Goal: Information Seeking & Learning: Learn about a topic

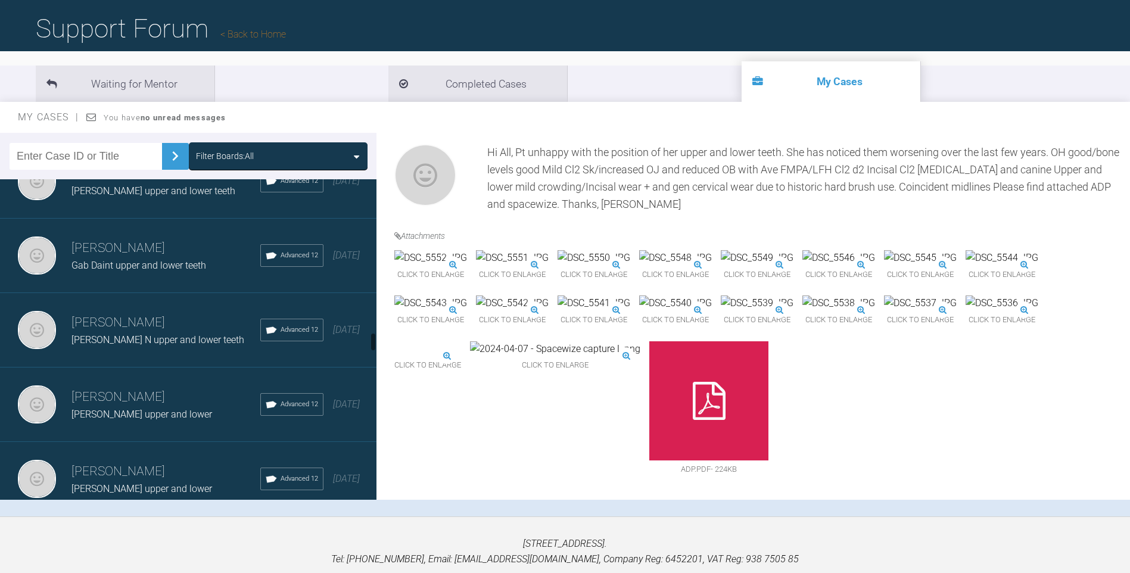
scroll to position [2491, 0]
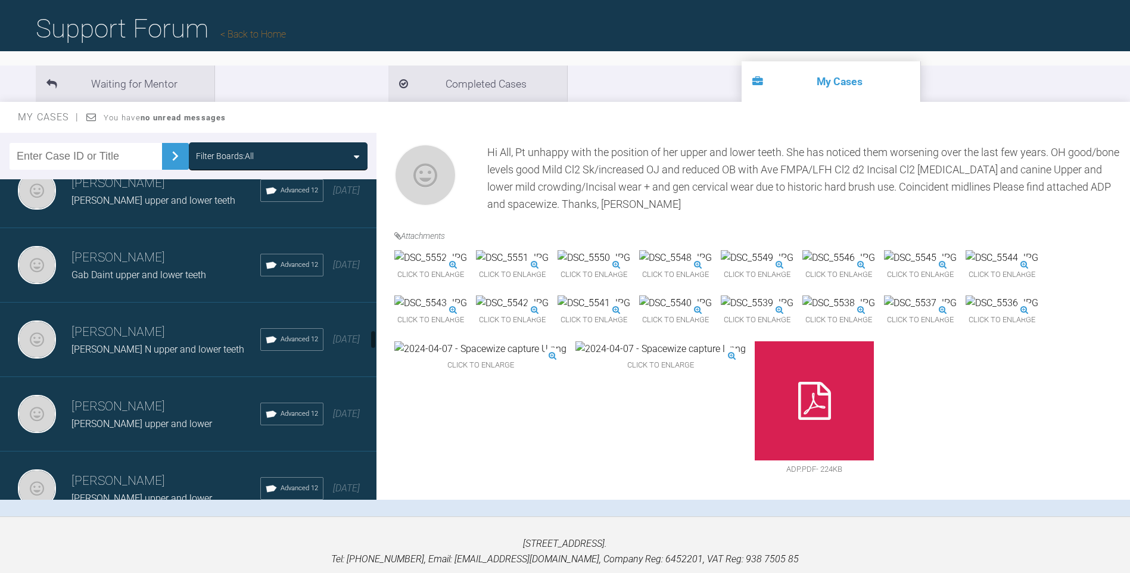
drag, startPoint x: 371, startPoint y: 447, endPoint x: 378, endPoint y: 337, distance: 110.5
click at [378, 337] on div "Filter Boards: All [PERSON_NAME] [PERSON_NAME] upper and ? lower Advanced 12 [D…" at bounding box center [565, 325] width 1130 height 384
click at [157, 311] on div "[PERSON_NAME] [PERSON_NAME] N upper and lower teeth Advanced 12 [DATE]" at bounding box center [193, 340] width 386 height 74
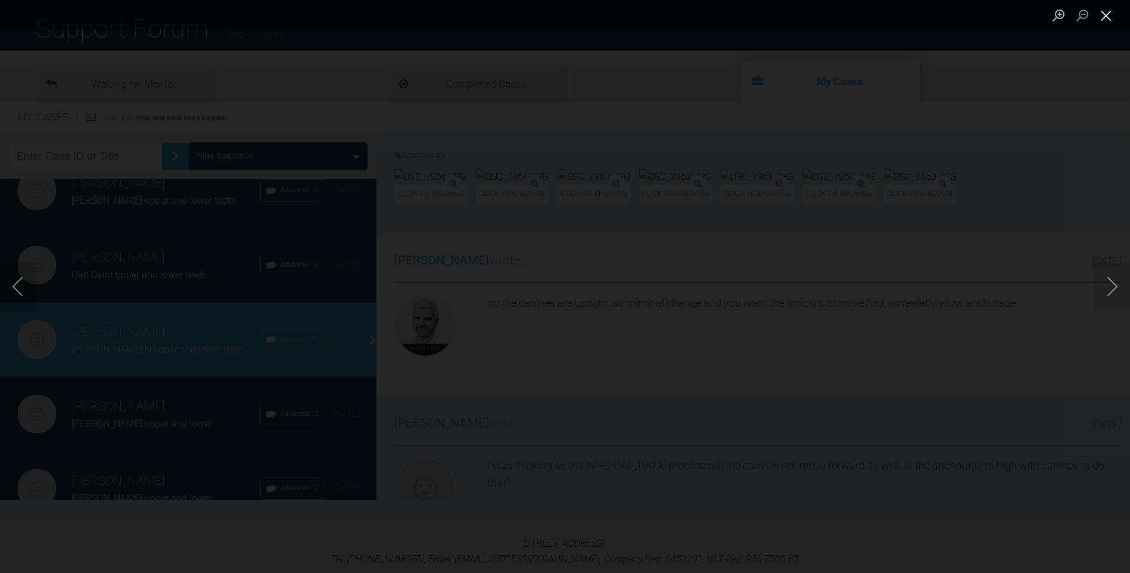
click at [1104, 14] on button "Close lightbox" at bounding box center [1107, 15] width 24 height 21
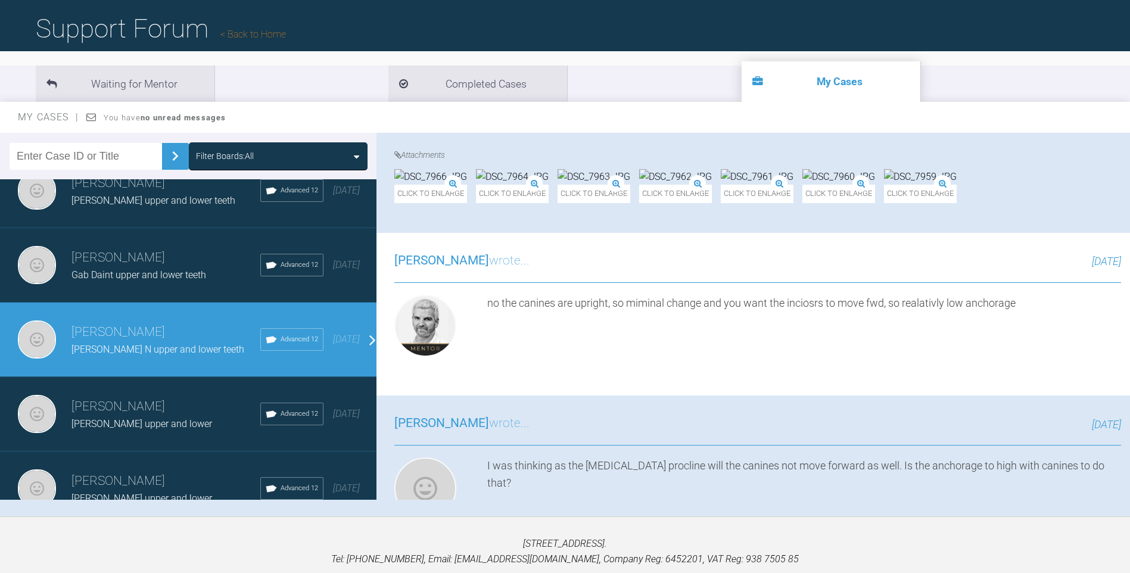
drag, startPoint x: 1129, startPoint y: 309, endPoint x: 1108, endPoint y: 157, distance: 153.4
click at [1108, 157] on div "[PERSON_NAME] [PERSON_NAME] N upper and lower teeth a few seconds ago Tier 3: F…" at bounding box center [754, 316] width 754 height 367
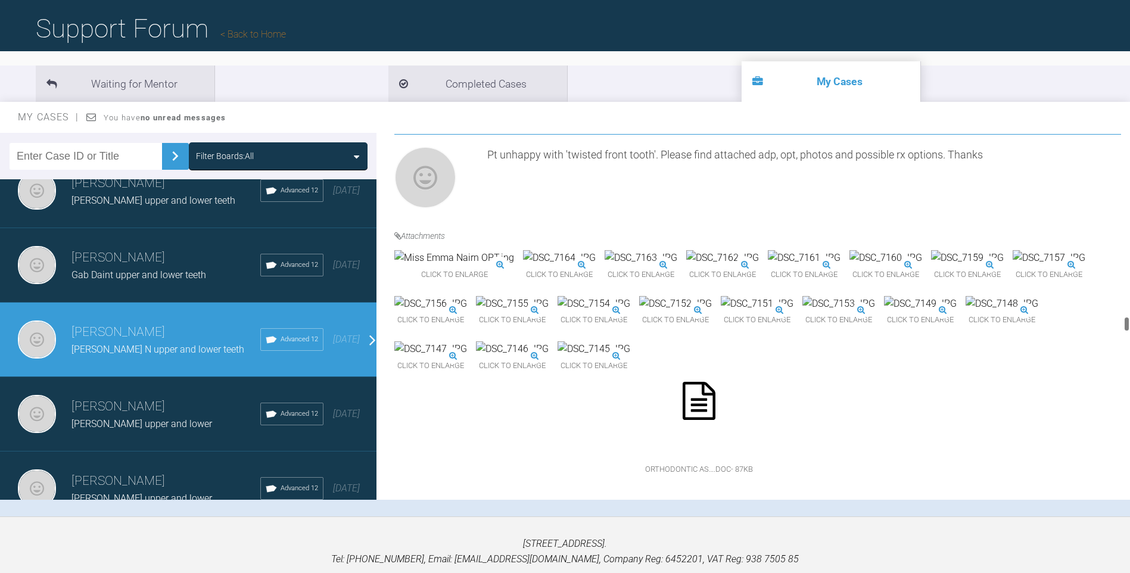
scroll to position [8114, 0]
drag, startPoint x: 1127, startPoint y: 307, endPoint x: 1127, endPoint y: 560, distance: 253.2
click at [1127, 560] on div "My Cases Logout Browse all IAS Services Start New Case 1328 Logout Support Foru…" at bounding box center [565, 269] width 1130 height 697
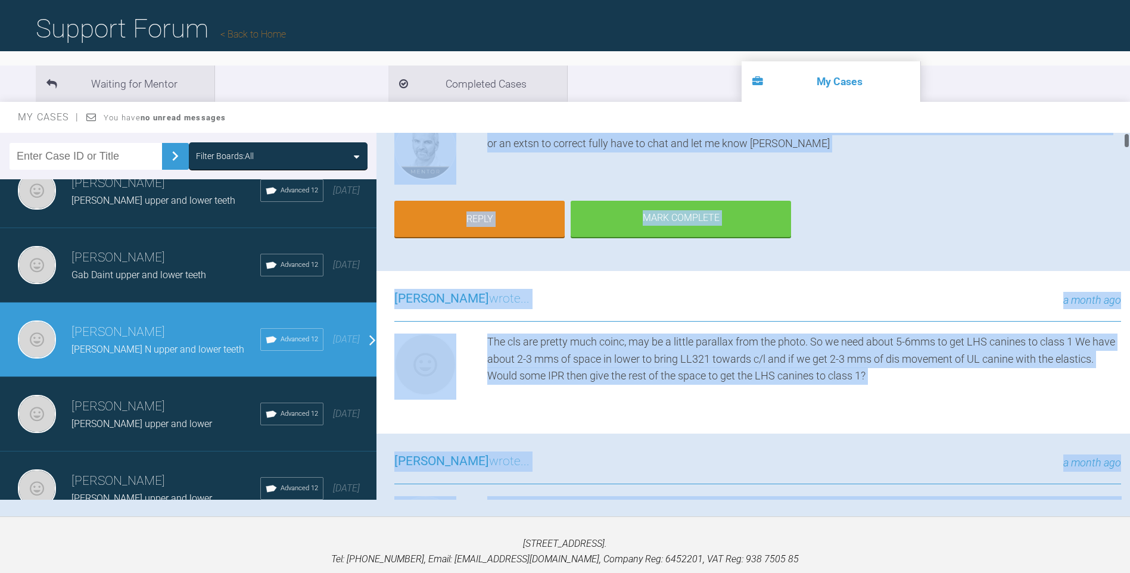
scroll to position [0, 0]
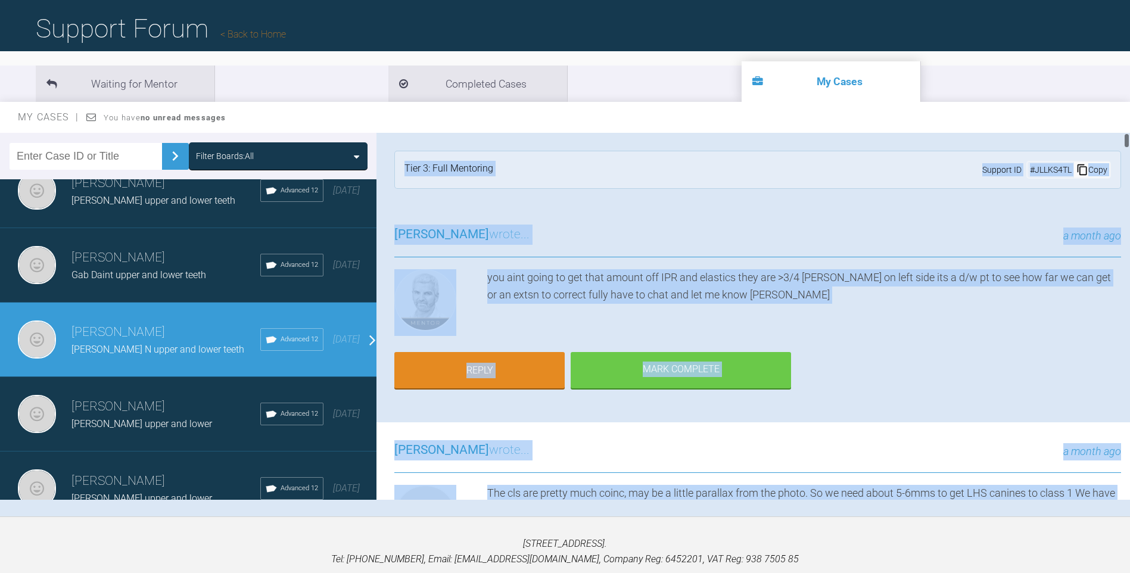
drag, startPoint x: 1126, startPoint y: 492, endPoint x: 924, endPoint y: 373, distance: 235.0
click at [1083, 100] on div "Waiting for Mentor Completed Cases My Cases My Cases You have no unread message…" at bounding box center [565, 286] width 1130 height 459
click at [868, 326] on div "you aint going to get that amount off IPR and elastics they are >3/4 [PERSON_NA…" at bounding box center [804, 302] width 634 height 67
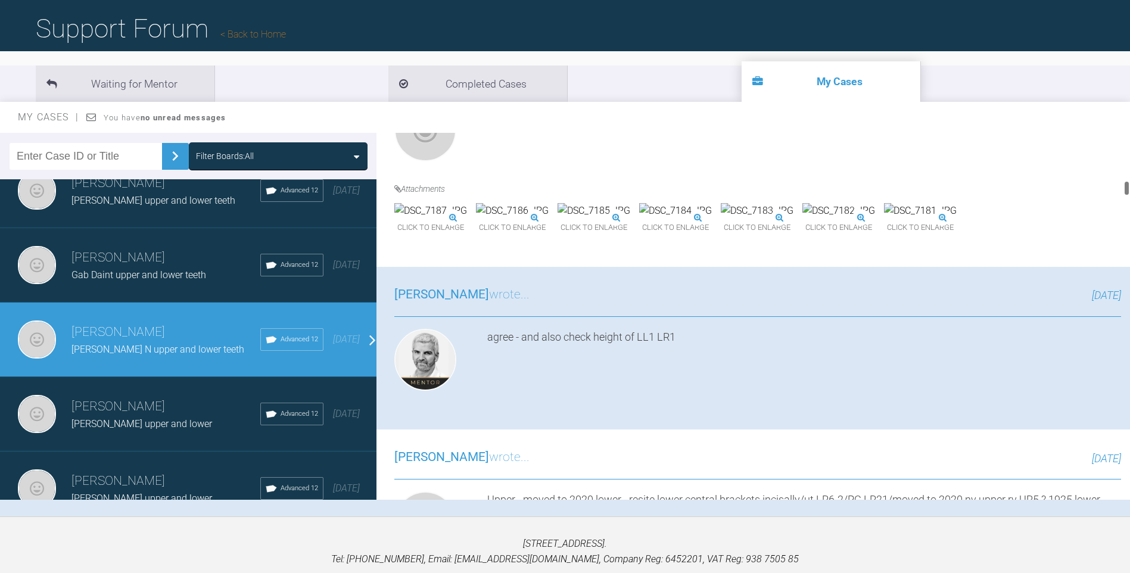
scroll to position [1130, 0]
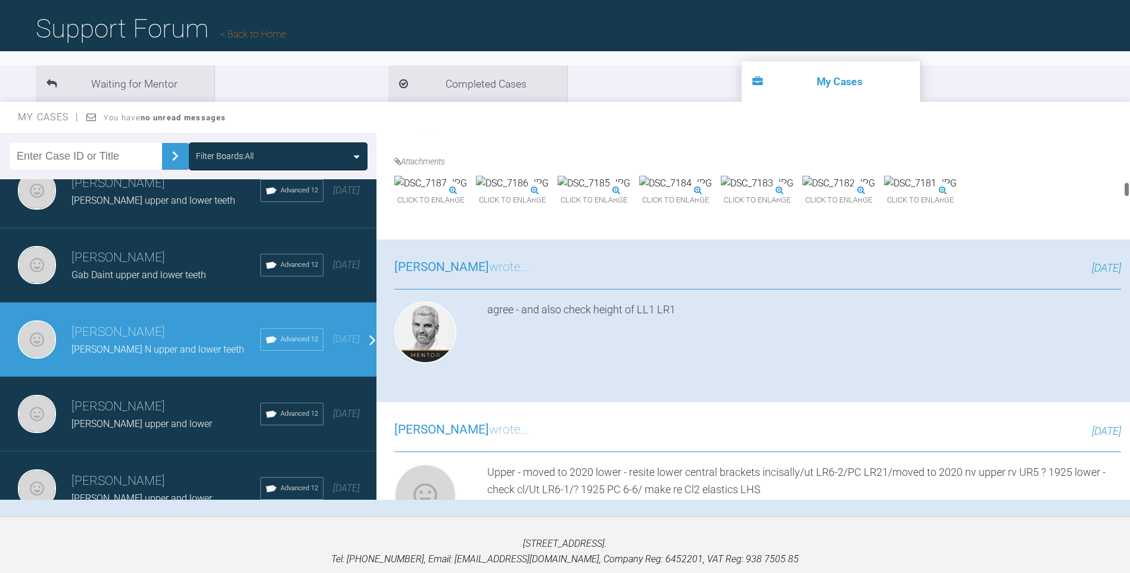
drag, startPoint x: 1127, startPoint y: 139, endPoint x: 1127, endPoint y: 188, distance: 48.9
click at [1127, 188] on div at bounding box center [1127, 189] width 4 height 15
click at [549, 191] on img at bounding box center [512, 183] width 73 height 15
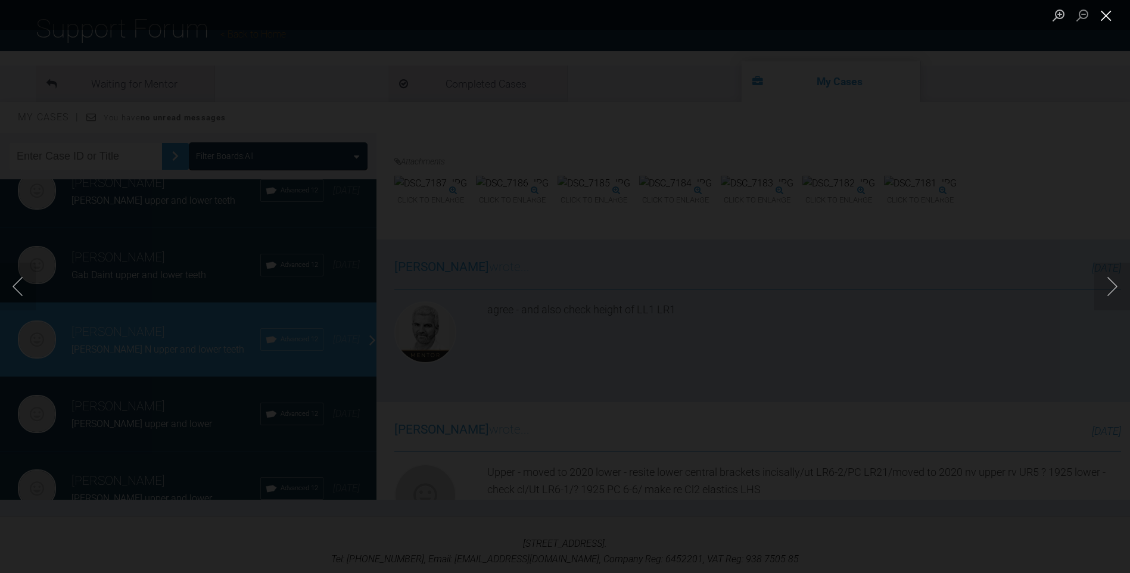
click at [1103, 15] on button "Close lightbox" at bounding box center [1107, 15] width 24 height 21
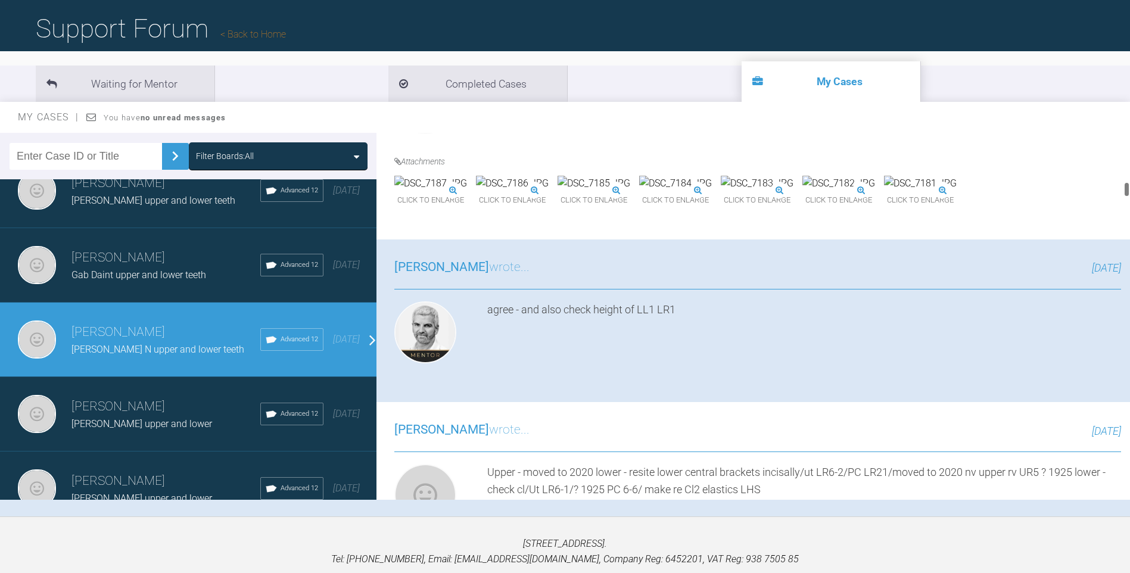
click at [549, 191] on img at bounding box center [512, 183] width 73 height 15
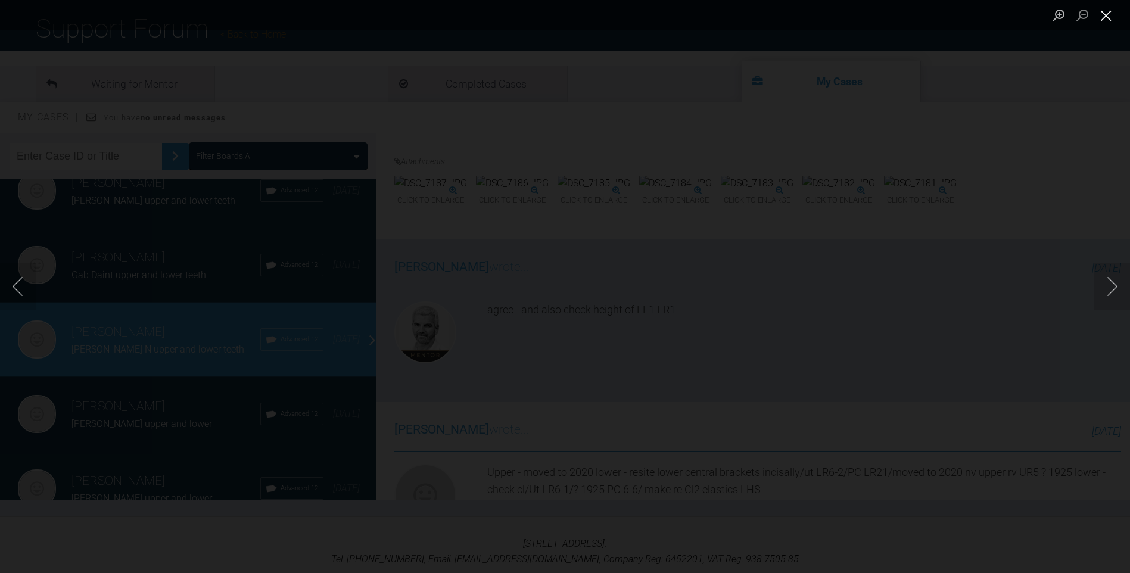
click at [1105, 13] on button "Close lightbox" at bounding box center [1107, 15] width 24 height 21
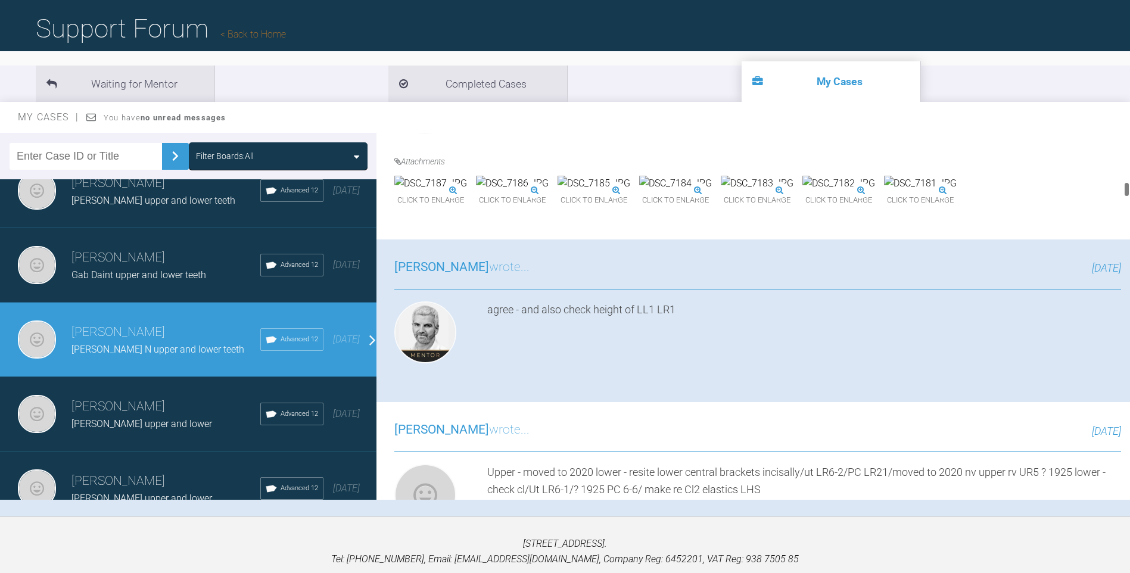
click at [467, 191] on img at bounding box center [430, 183] width 73 height 15
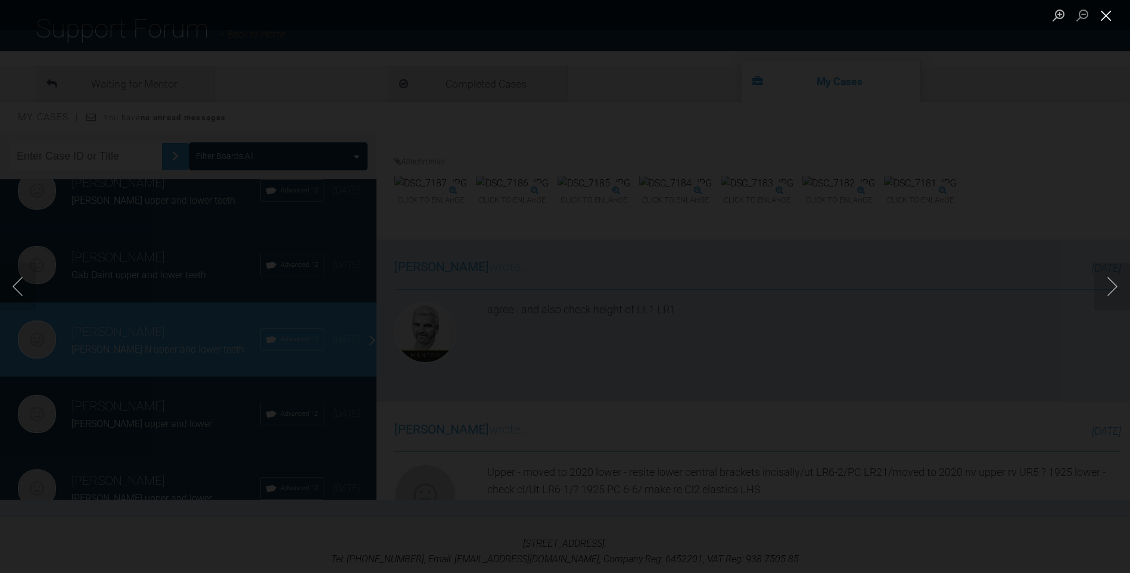
click at [1102, 14] on button "Close lightbox" at bounding box center [1107, 15] width 24 height 21
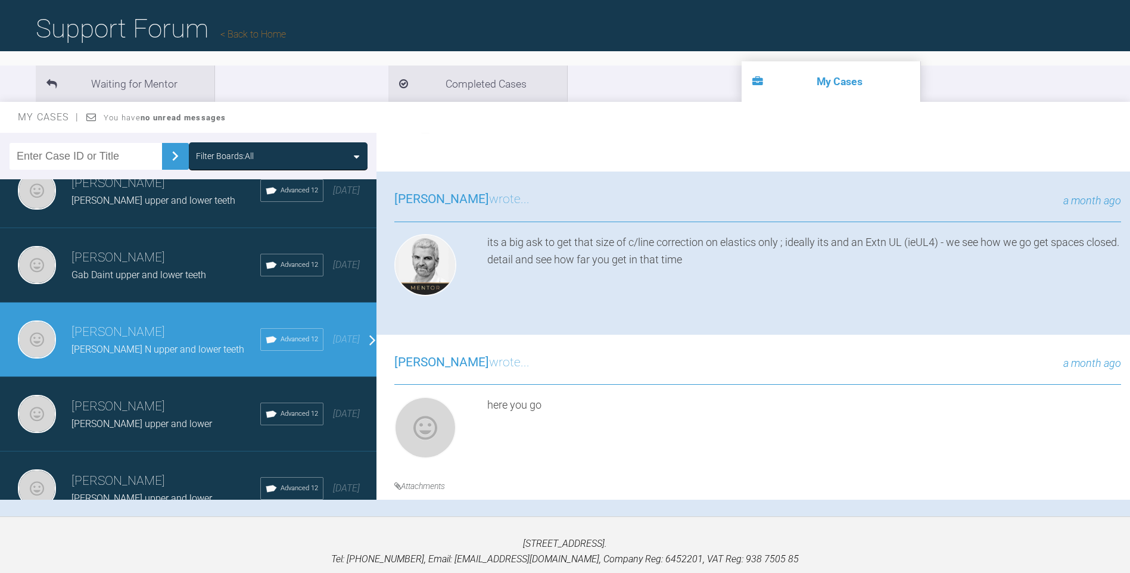
scroll to position [317, 0]
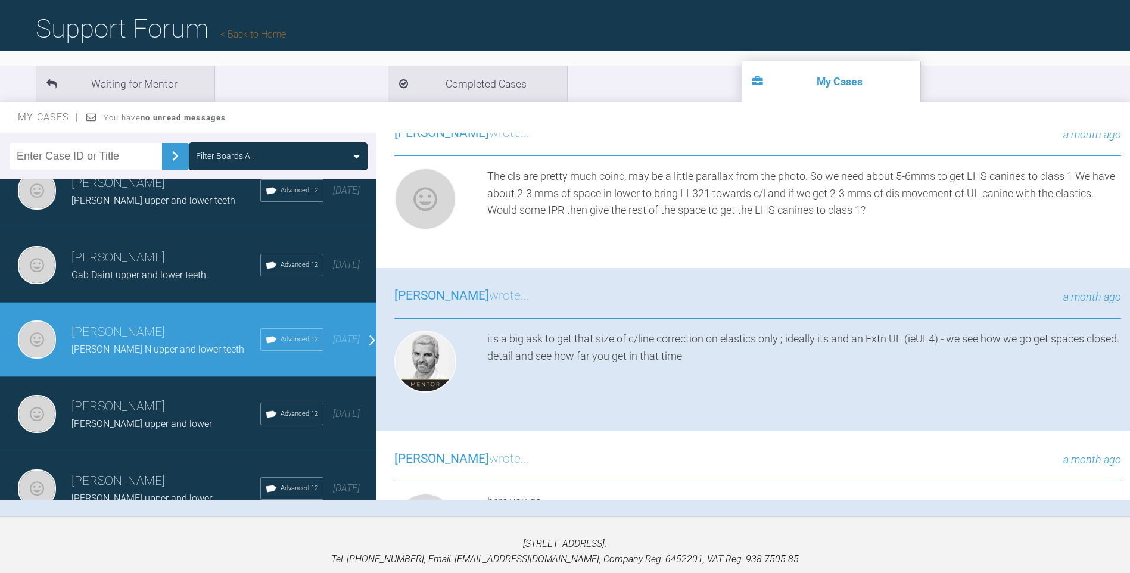
drag, startPoint x: 1127, startPoint y: 189, endPoint x: 1132, endPoint y: 154, distance: 35.6
click at [1130, 154] on html "My Cases Logout Browse all IAS Services Start New Case 1328 Logout Support Foru…" at bounding box center [565, 269] width 1130 height 697
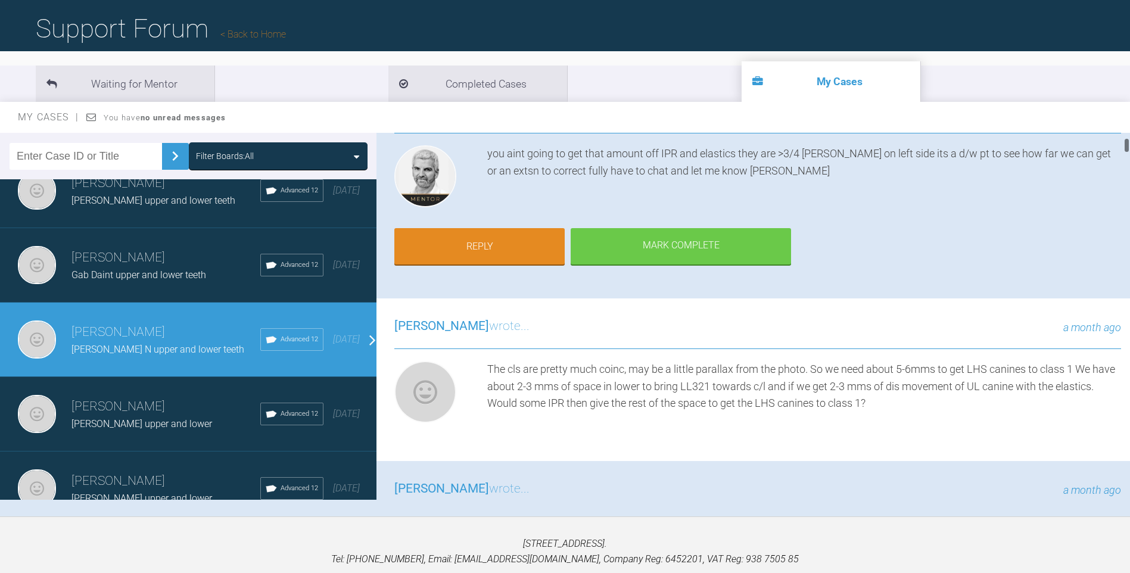
scroll to position [110, 0]
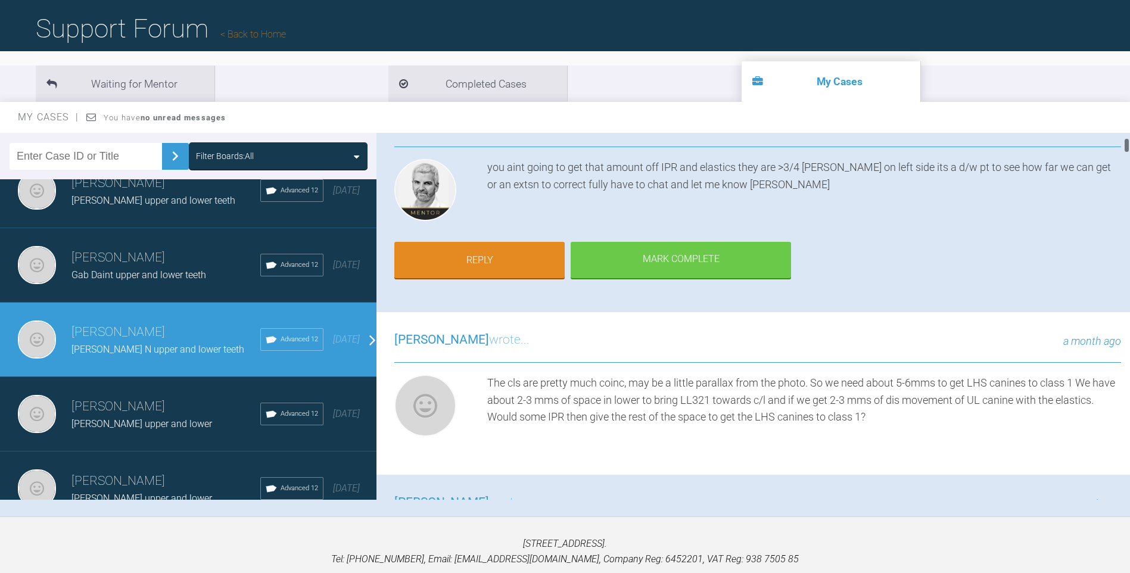
drag, startPoint x: 1126, startPoint y: 156, endPoint x: 1126, endPoint y: 147, distance: 9.0
click at [1126, 147] on div at bounding box center [1127, 145] width 4 height 15
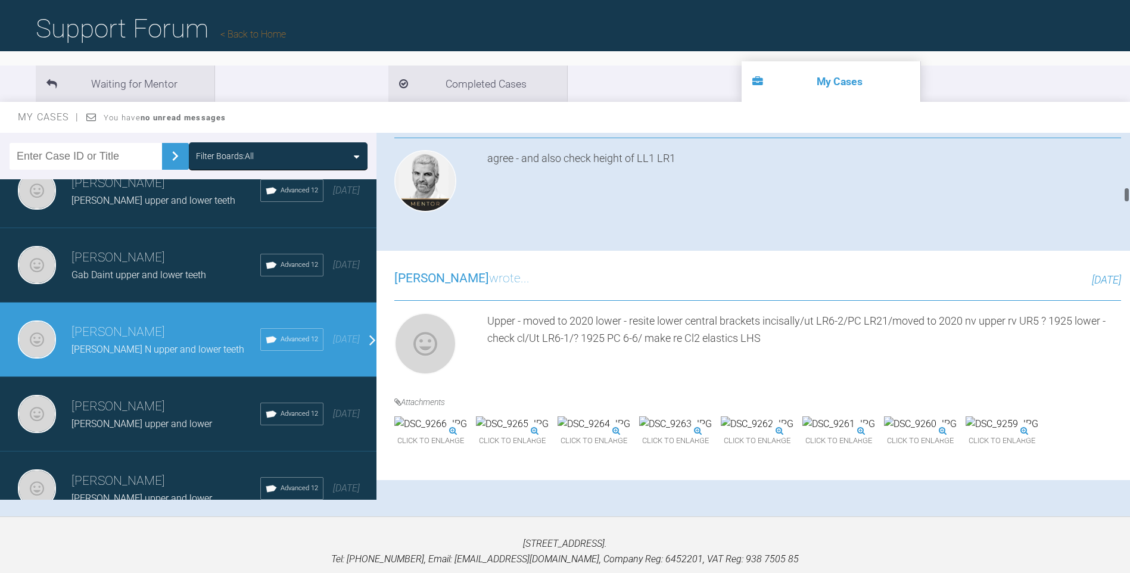
scroll to position [1241, 0]
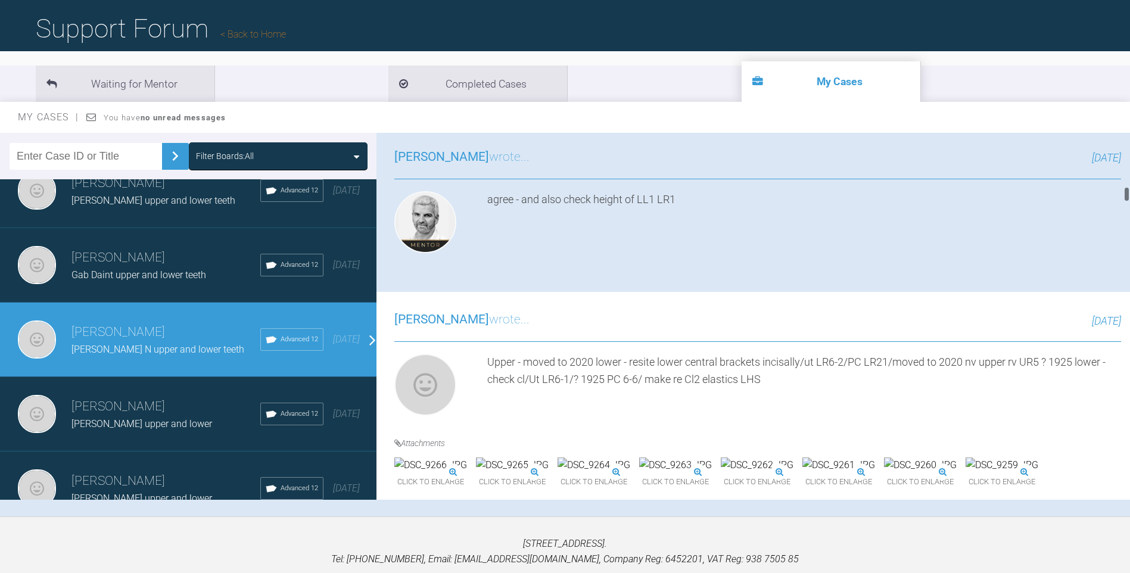
drag, startPoint x: 1127, startPoint y: 142, endPoint x: 1129, endPoint y: 191, distance: 48.9
click at [1129, 191] on div at bounding box center [1127, 193] width 4 height 15
click at [884, 81] on img at bounding box center [920, 73] width 73 height 15
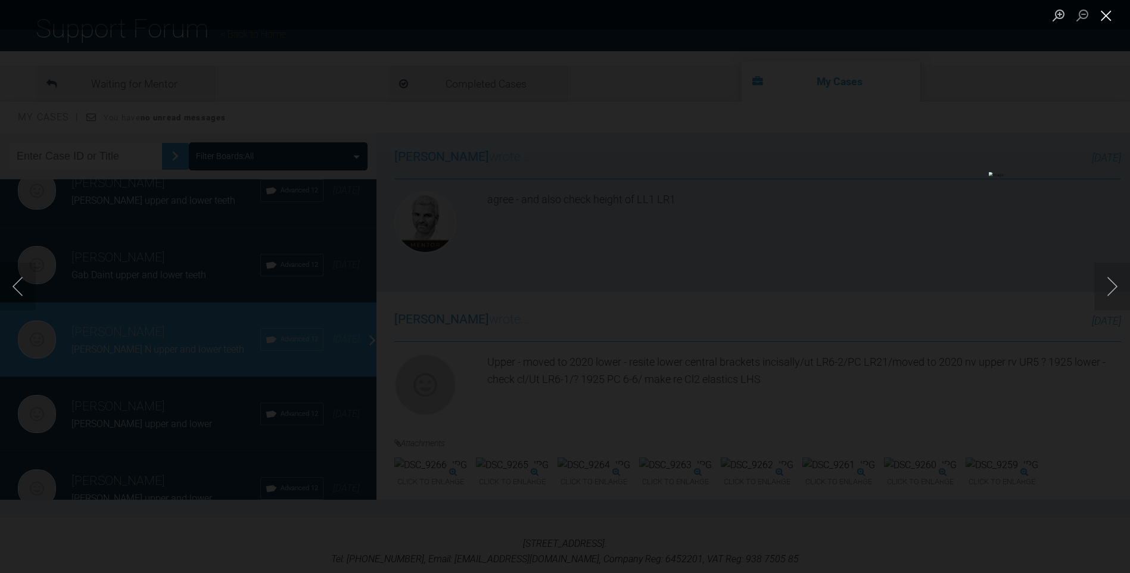
click at [1106, 15] on button "Close lightbox" at bounding box center [1107, 15] width 24 height 21
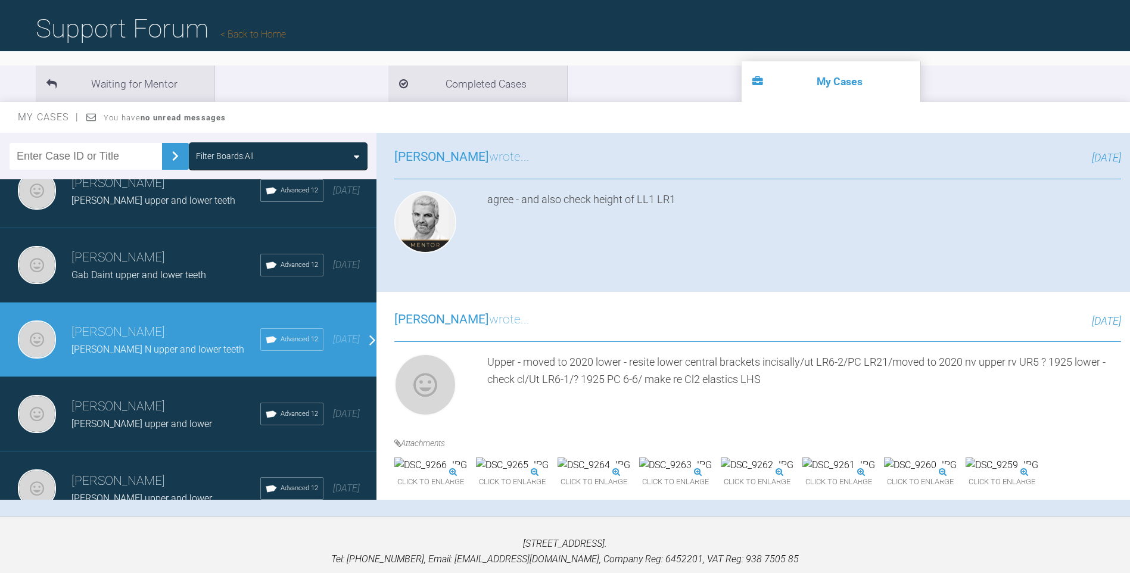
click at [803, 81] on img at bounding box center [839, 73] width 73 height 15
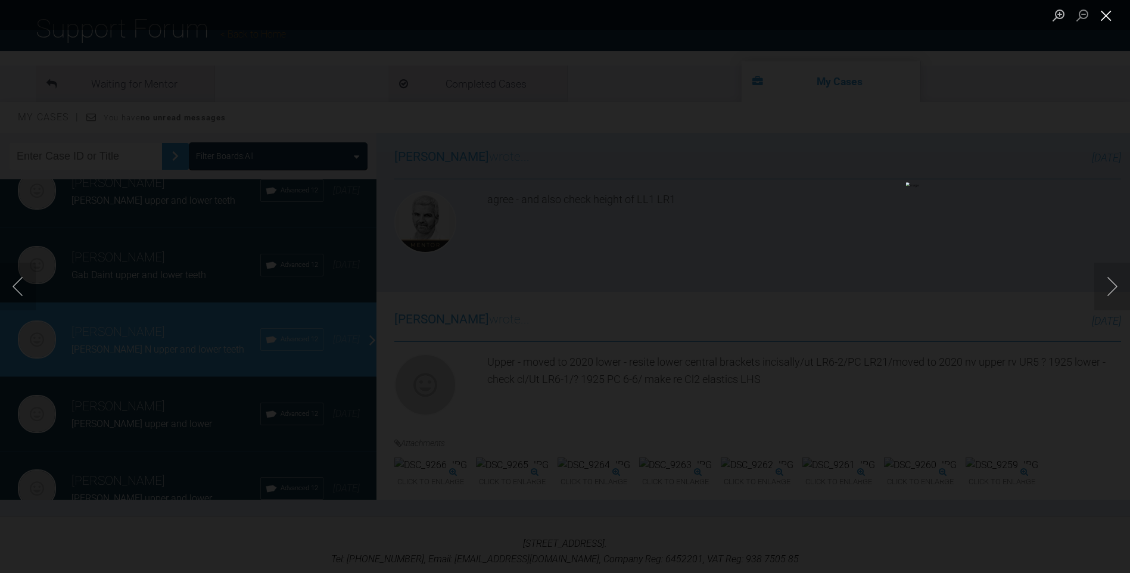
click at [1108, 13] on button "Close lightbox" at bounding box center [1107, 15] width 24 height 21
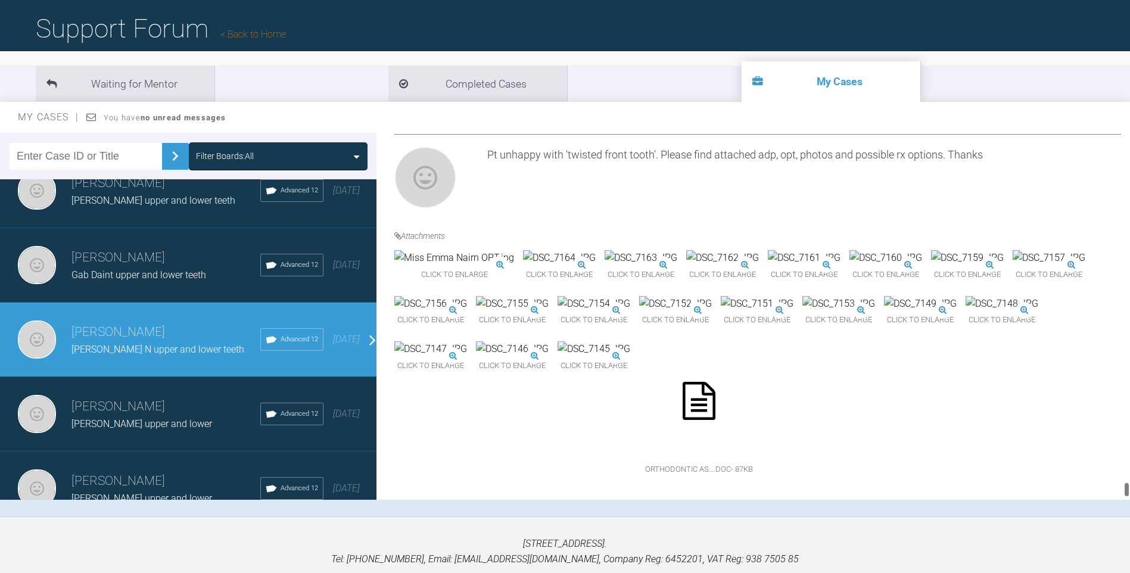
scroll to position [8114, 0]
drag, startPoint x: 1127, startPoint y: 190, endPoint x: 1139, endPoint y: 478, distance: 288.6
click at [1130, 481] on html "My Cases Logout Browse all IAS Services Start New Case 1328 Logout Support Foru…" at bounding box center [565, 269] width 1130 height 697
click at [931, 266] on img at bounding box center [967, 257] width 73 height 15
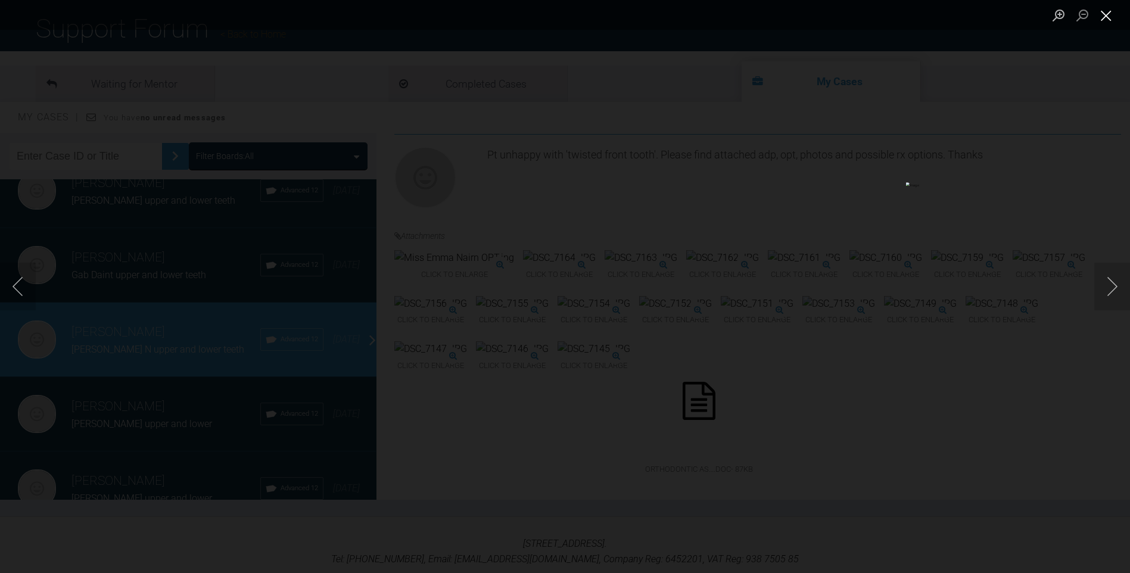
click at [1109, 16] on button "Close lightbox" at bounding box center [1107, 15] width 24 height 21
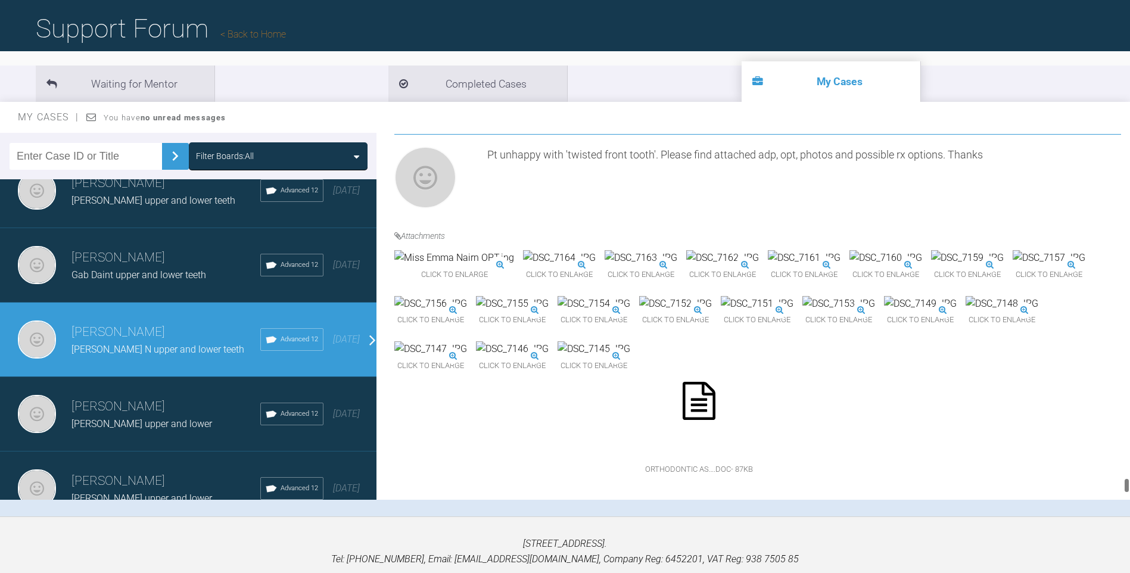
click at [1126, 483] on div at bounding box center [1127, 485] width 4 height 15
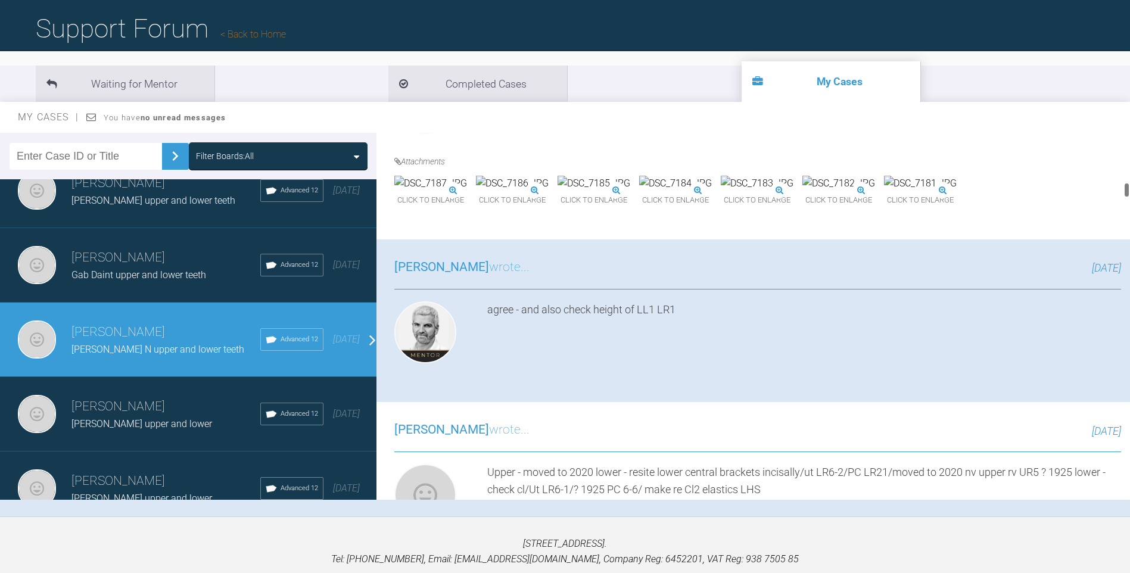
scroll to position [1158, 0]
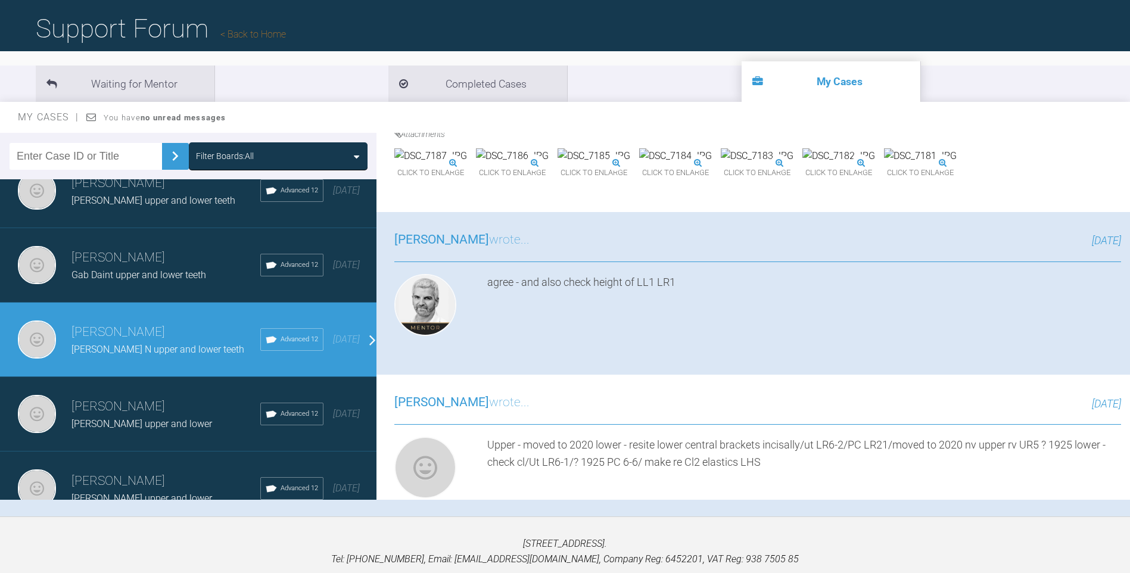
drag, startPoint x: 1126, startPoint y: 483, endPoint x: 1120, endPoint y: 188, distance: 295.0
click at [1120, 188] on div "[PERSON_NAME] [PERSON_NAME] N upper and lower teeth a few seconds ago Tier 3: F…" at bounding box center [754, 316] width 754 height 367
click at [794, 164] on img at bounding box center [757, 155] width 73 height 15
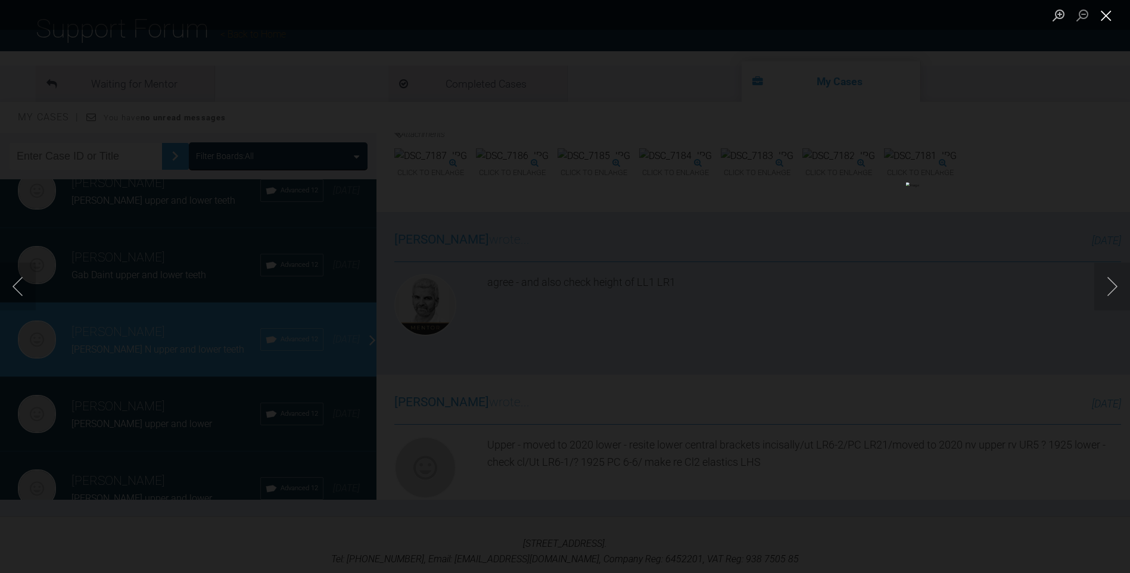
click at [1109, 14] on button "Close lightbox" at bounding box center [1107, 15] width 24 height 21
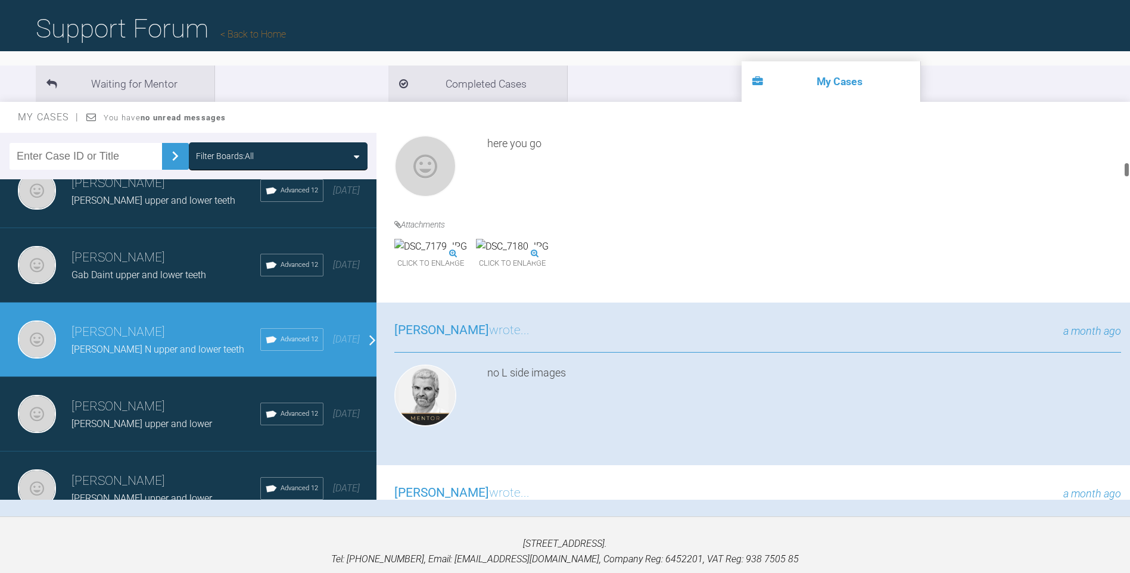
scroll to position [620, 0]
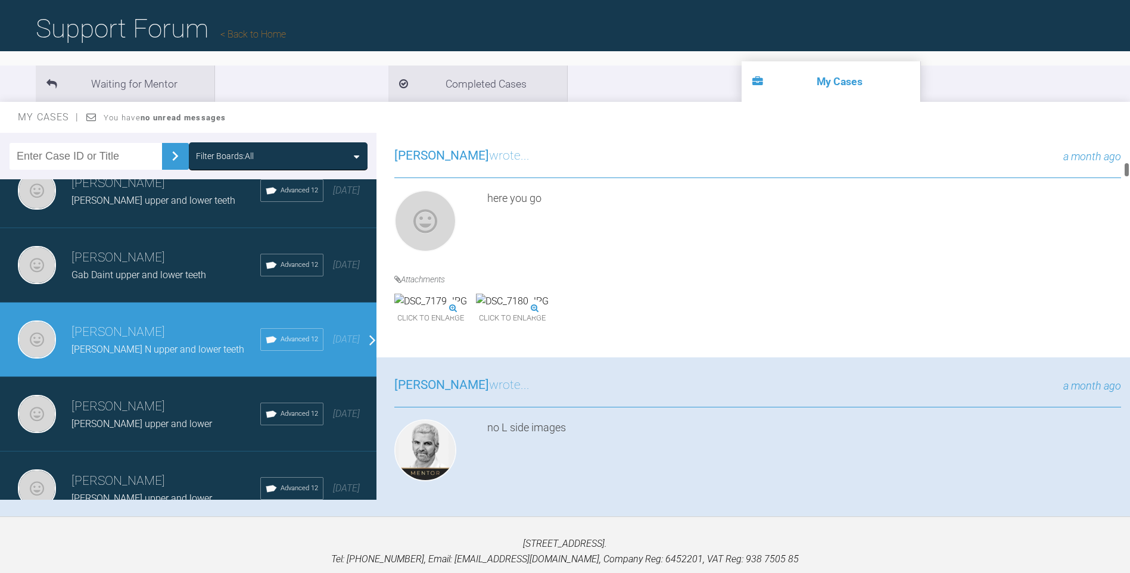
drag, startPoint x: 1127, startPoint y: 191, endPoint x: 1128, endPoint y: 167, distance: 23.2
click at [1128, 167] on div at bounding box center [1127, 169] width 4 height 15
click at [414, 309] on img at bounding box center [430, 301] width 73 height 15
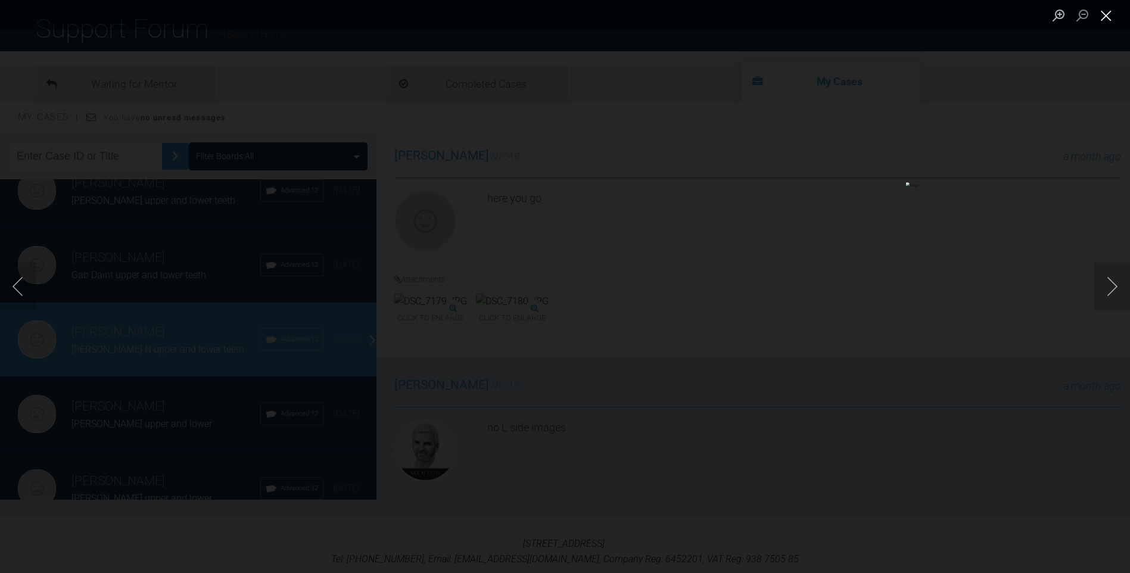
click at [1105, 16] on button "Close lightbox" at bounding box center [1107, 15] width 24 height 21
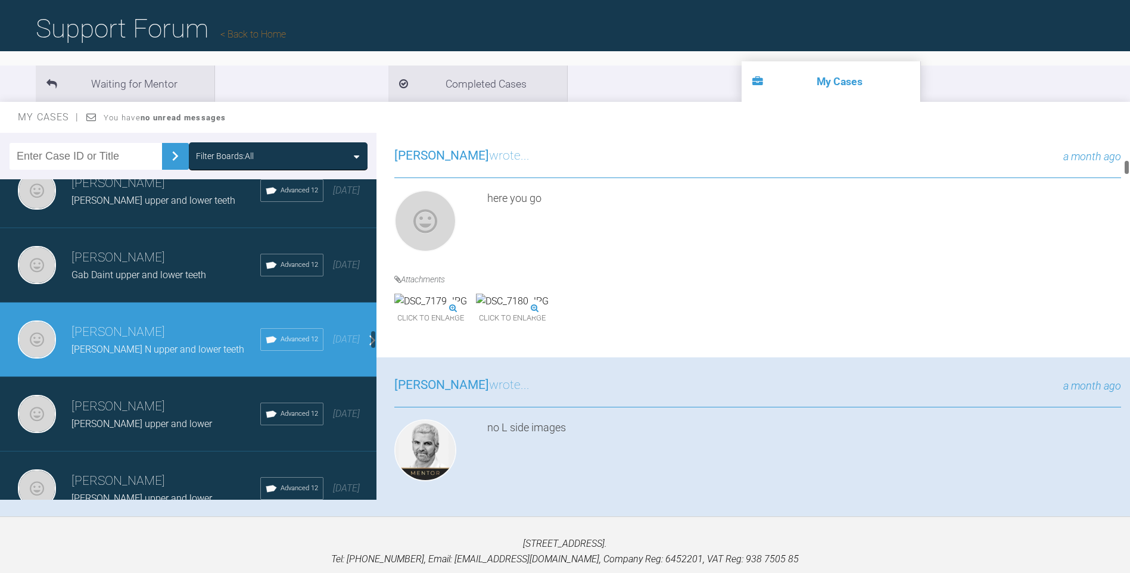
click at [467, 309] on img at bounding box center [430, 301] width 73 height 15
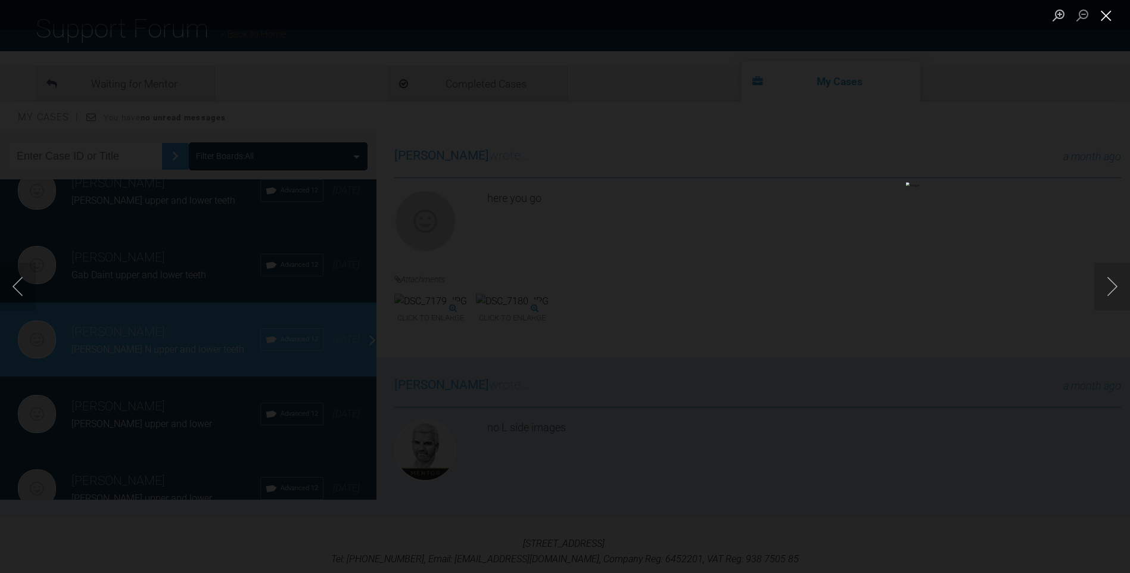
click at [1104, 14] on button "Close lightbox" at bounding box center [1107, 15] width 24 height 21
